Goal: Learn about a topic: Learn about a topic

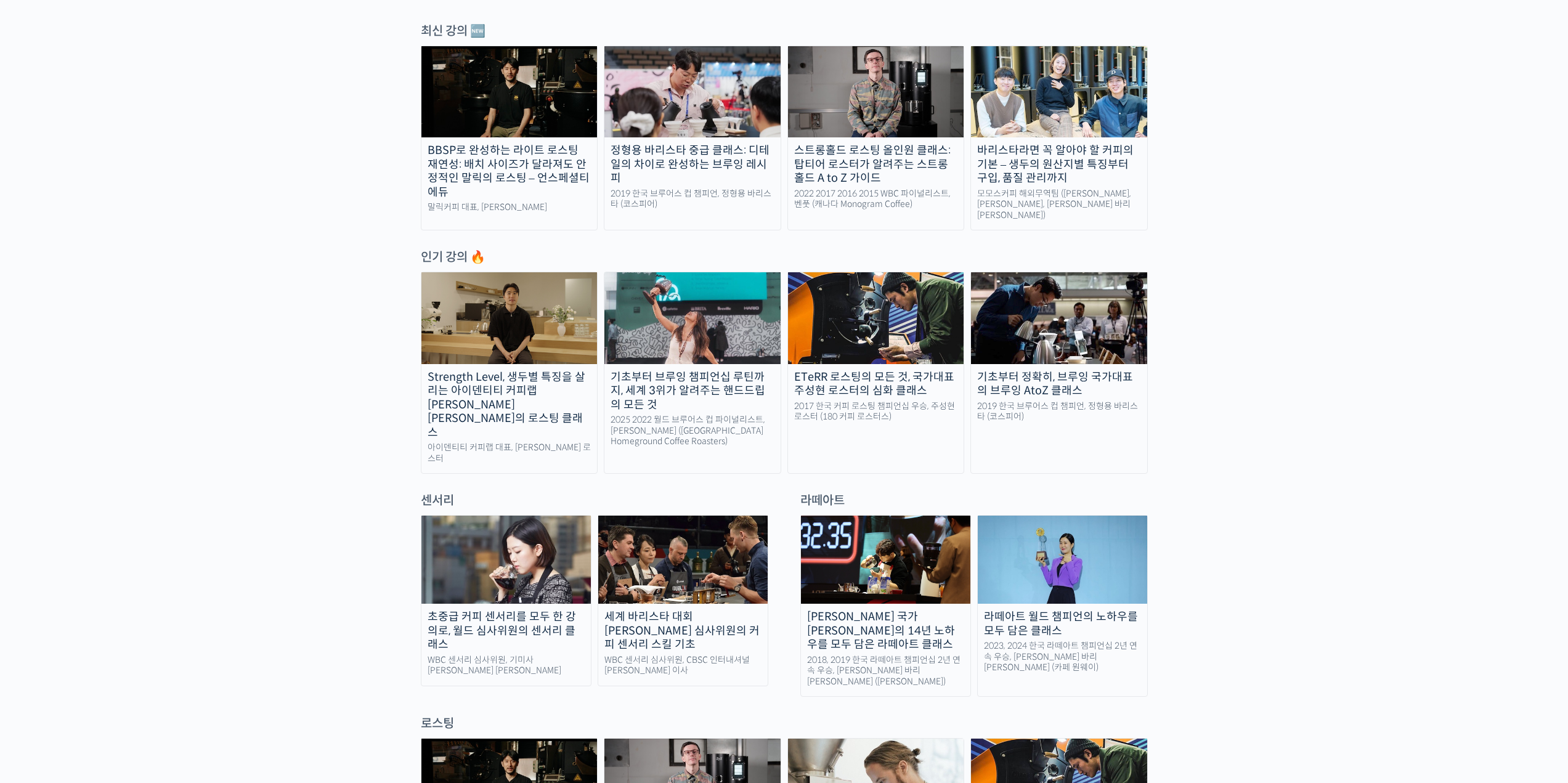
scroll to position [431, 0]
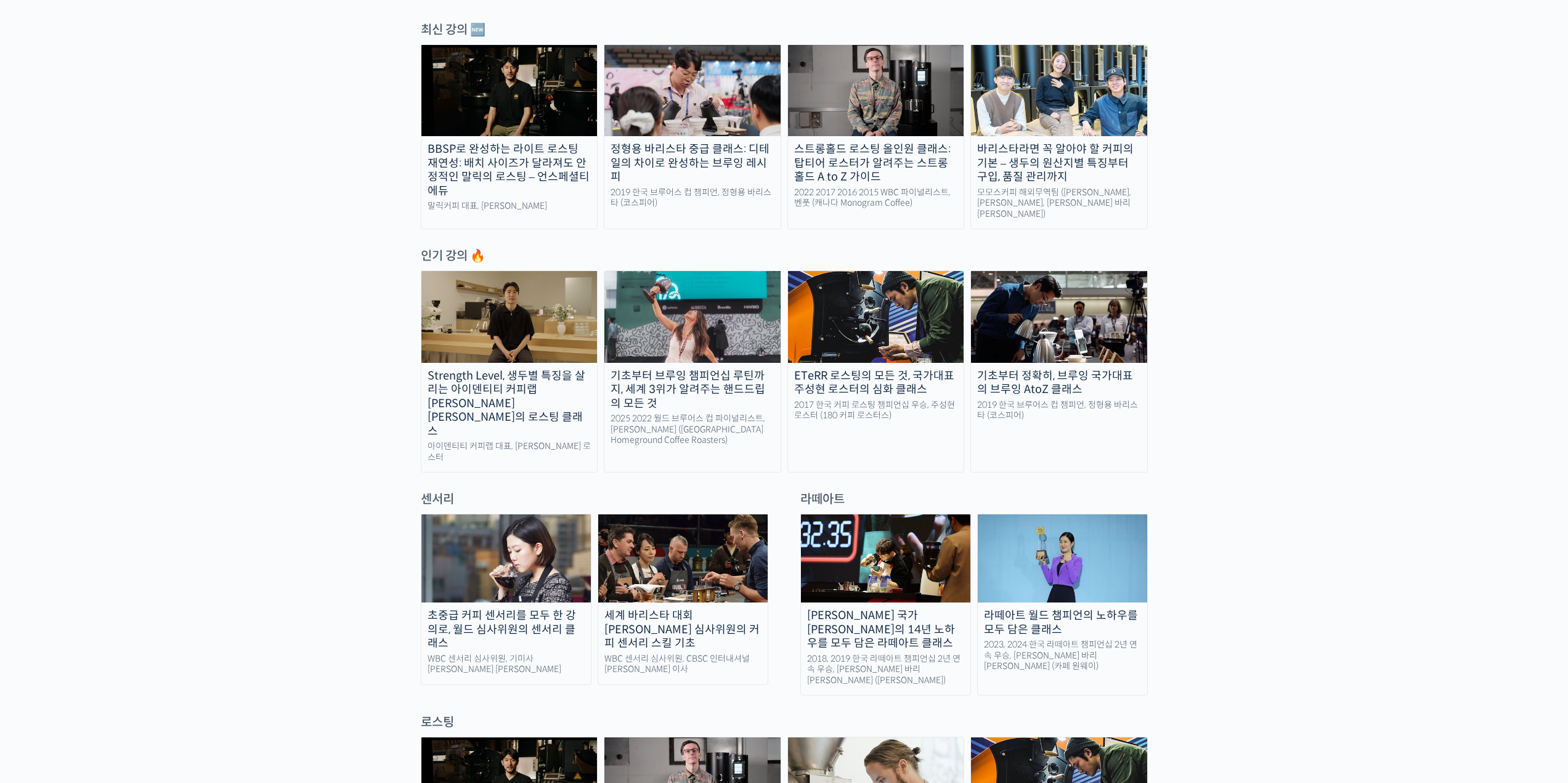
click at [507, 321] on img at bounding box center [509, 316] width 176 height 91
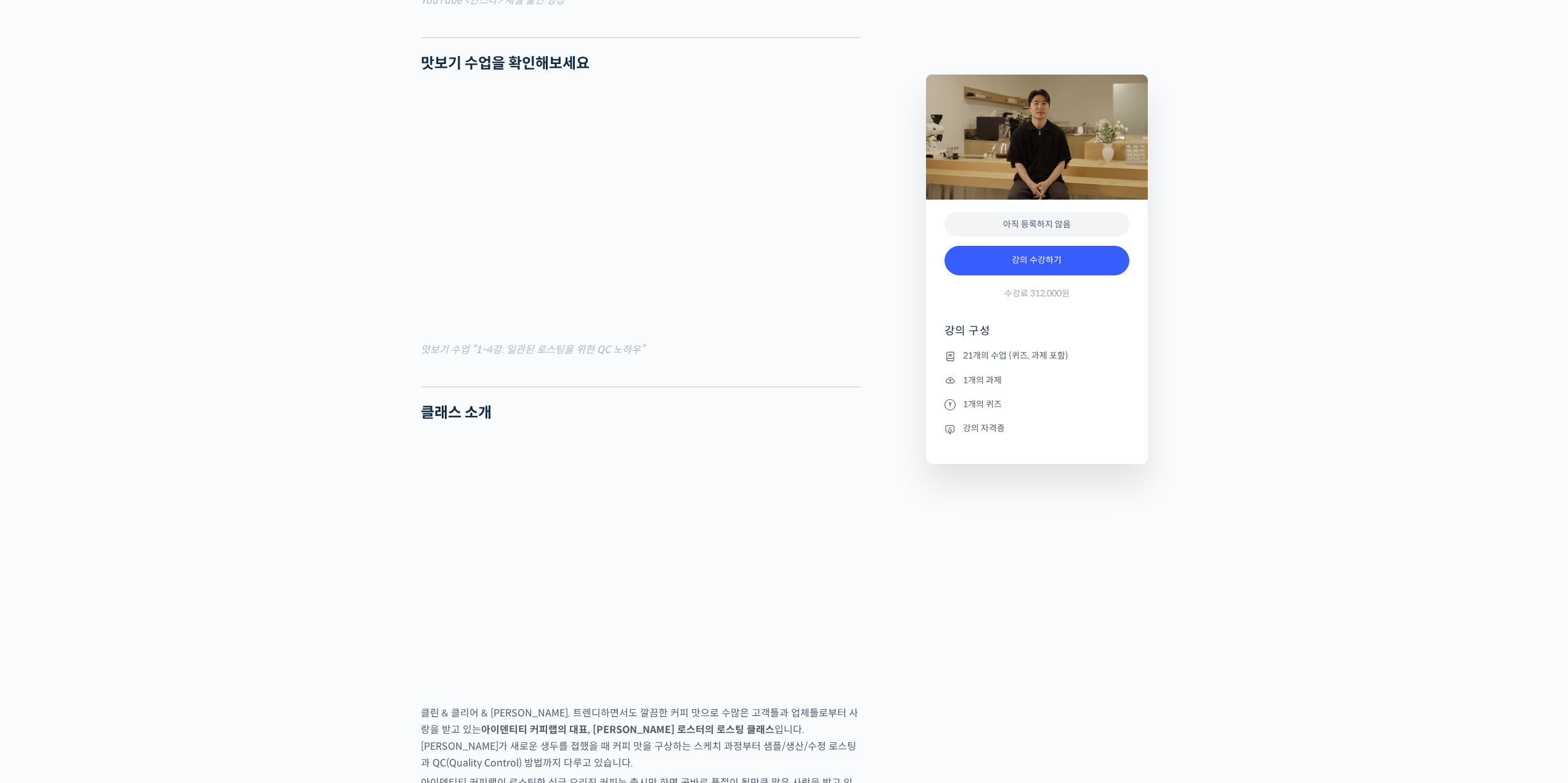
scroll to position [1478, 0]
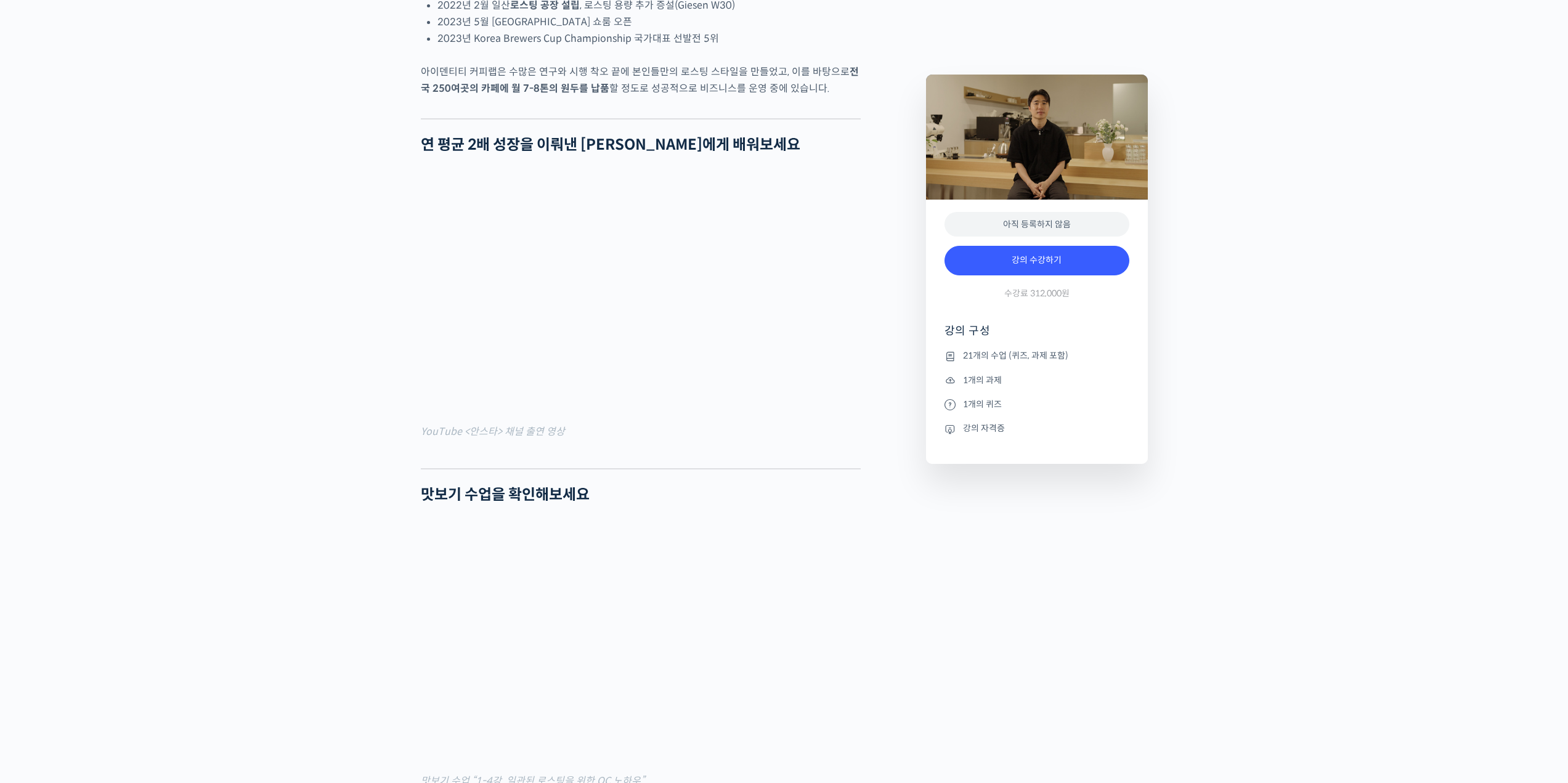
scroll to position [1293, 0]
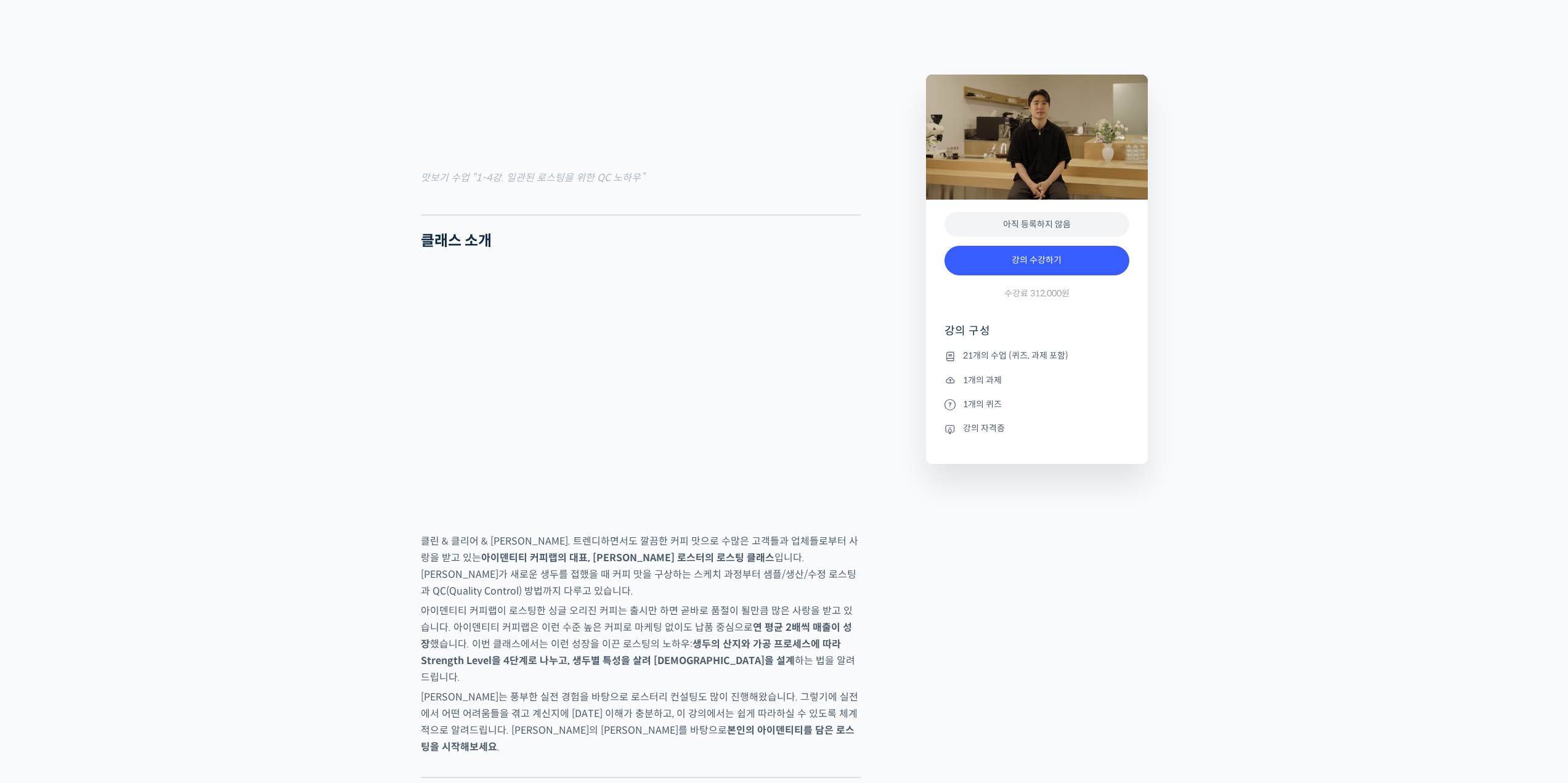
scroll to position [1786, 0]
